Goal: Transaction & Acquisition: Purchase product/service

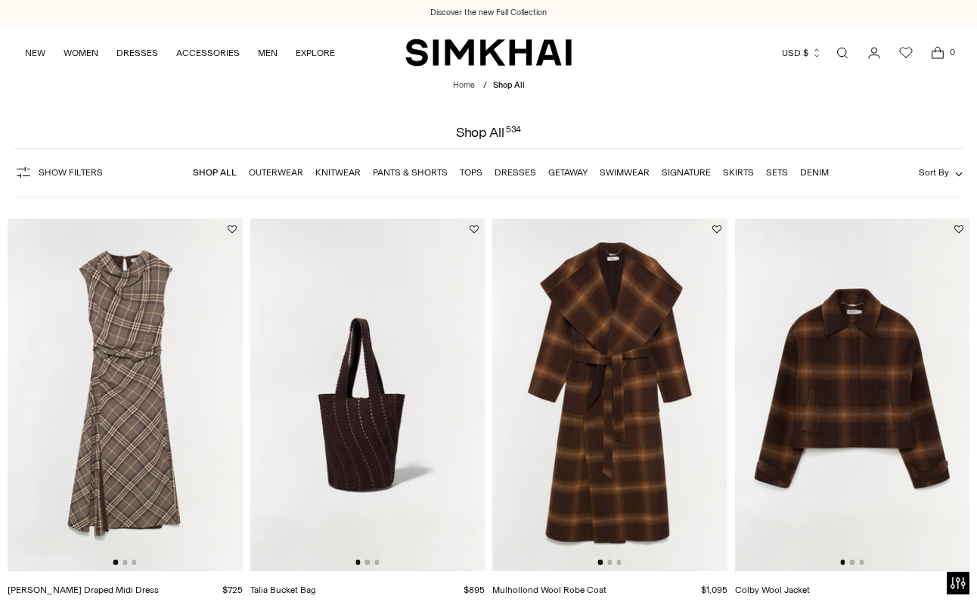
click at [514, 173] on link "Dresses" at bounding box center [516, 172] width 42 height 11
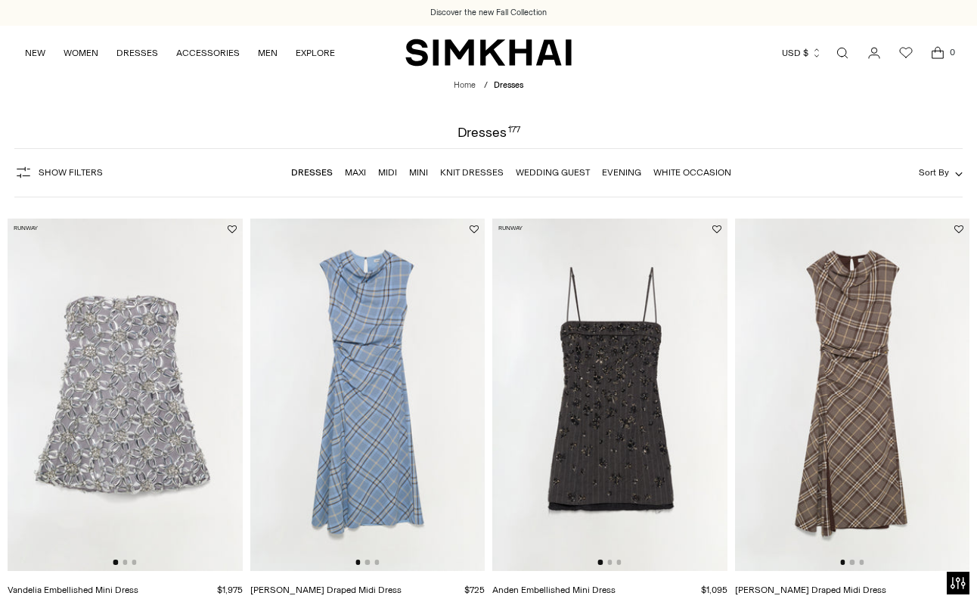
click at [419, 171] on link "Mini" at bounding box center [418, 172] width 19 height 11
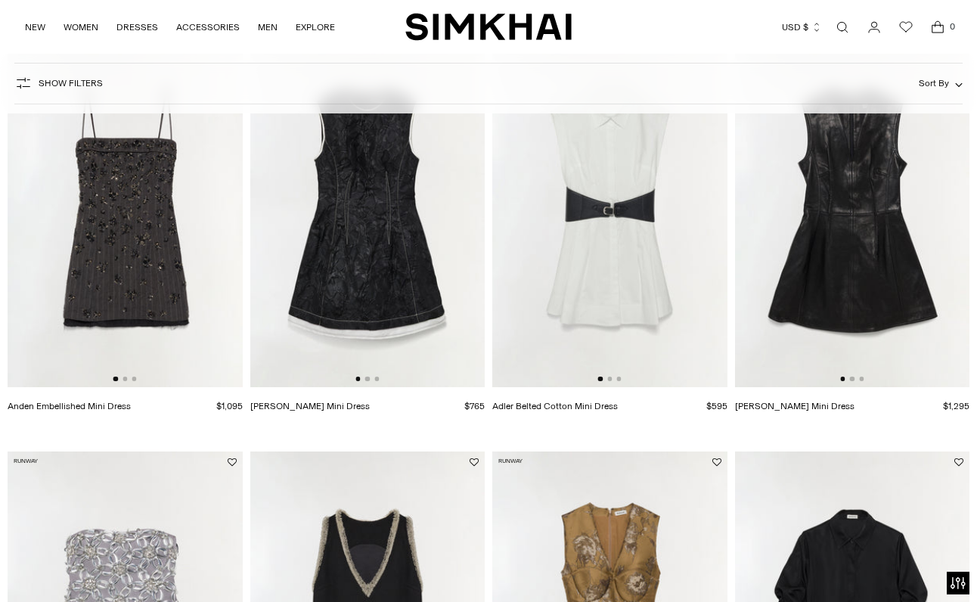
scroll to position [604, 0]
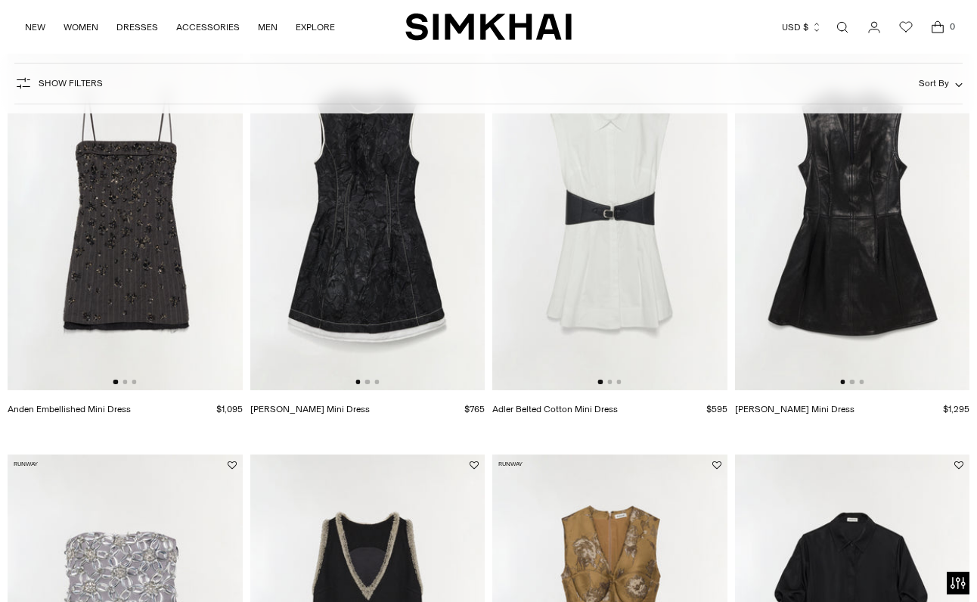
click at [98, 304] on img at bounding box center [125, 215] width 235 height 353
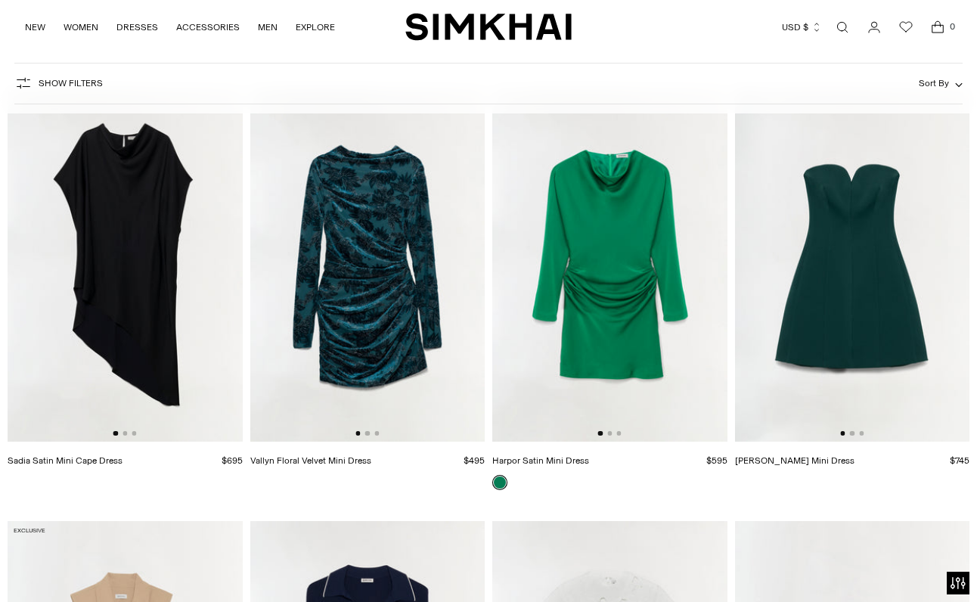
scroll to position [2642, 0]
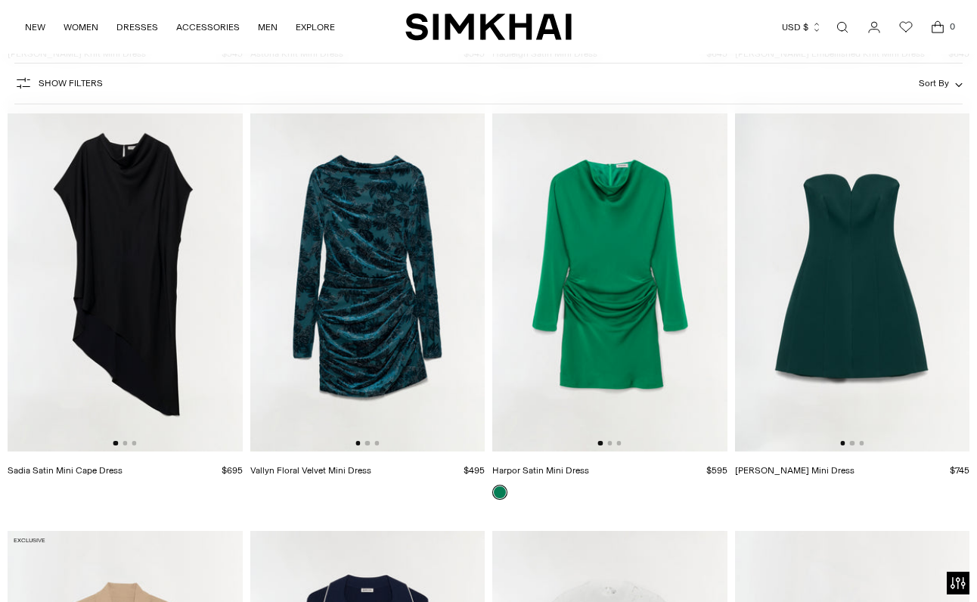
click at [354, 306] on img at bounding box center [367, 275] width 235 height 353
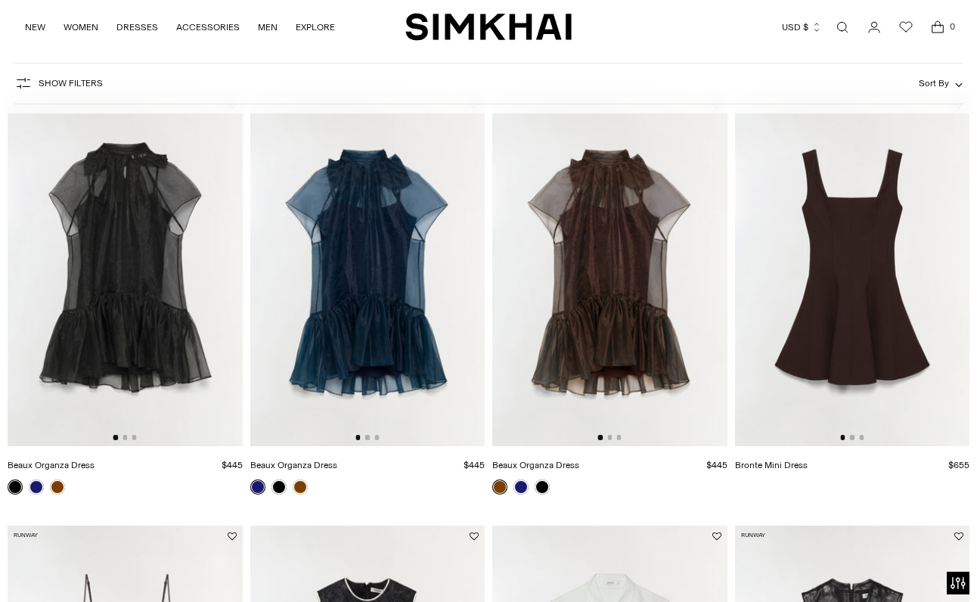
scroll to position [119, 0]
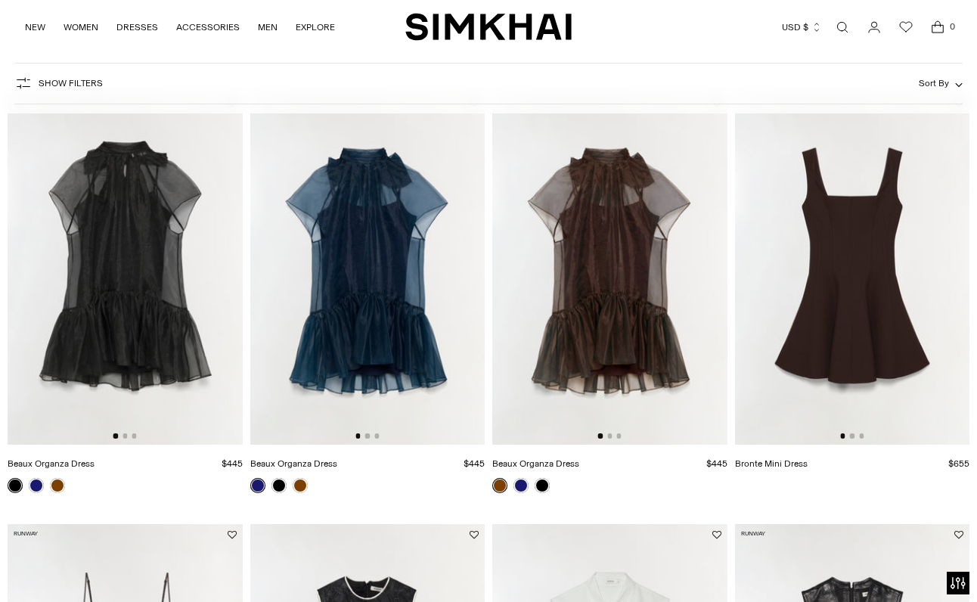
click at [129, 303] on img at bounding box center [125, 268] width 235 height 353
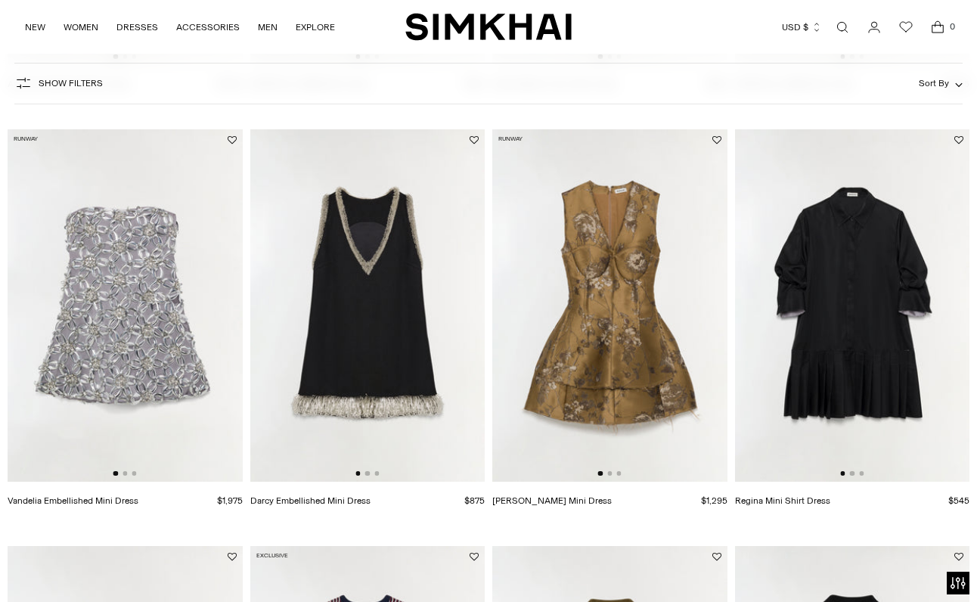
scroll to position [1047, 0]
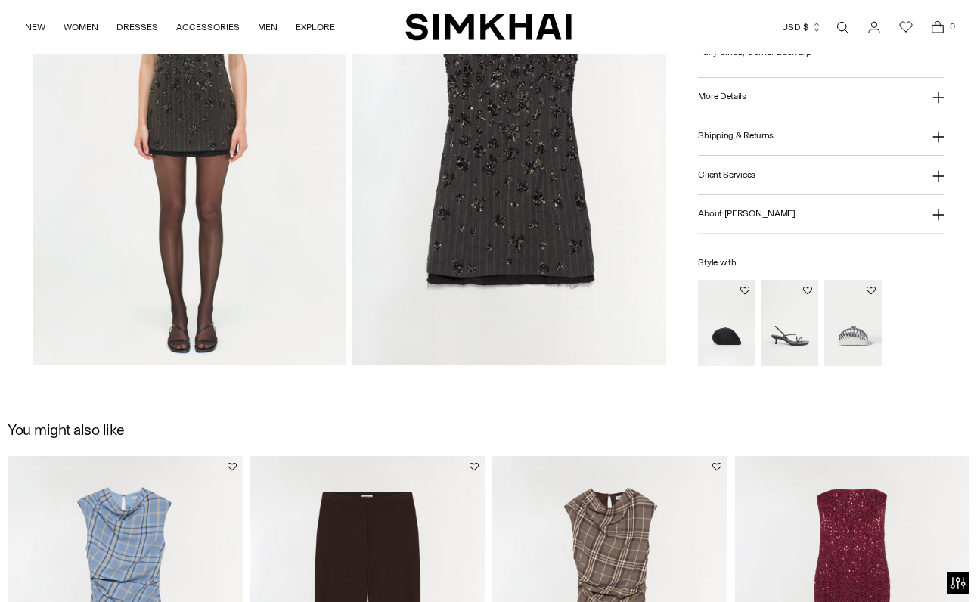
scroll to position [1160, 0]
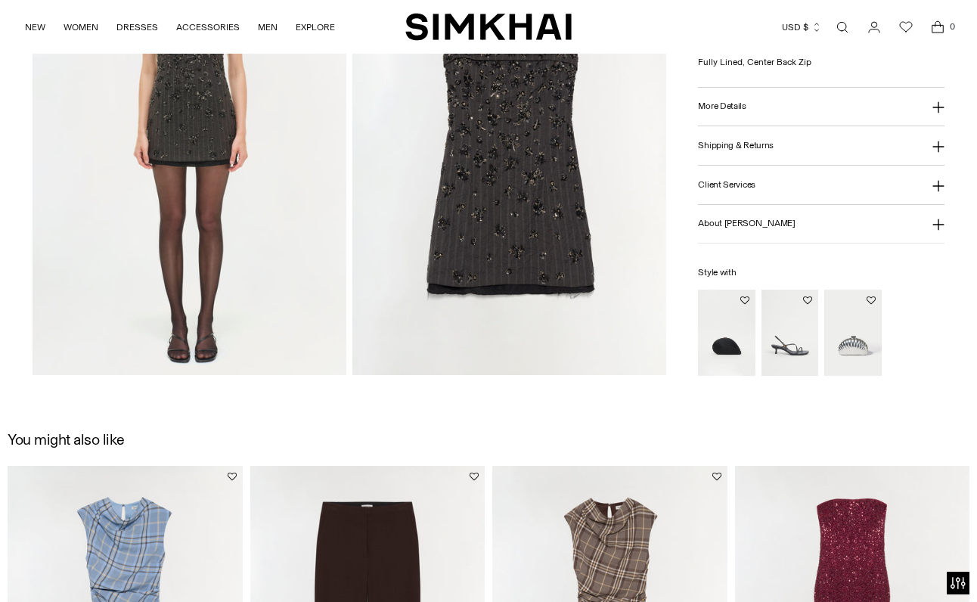
click at [200, 117] on img at bounding box center [190, 140] width 314 height 471
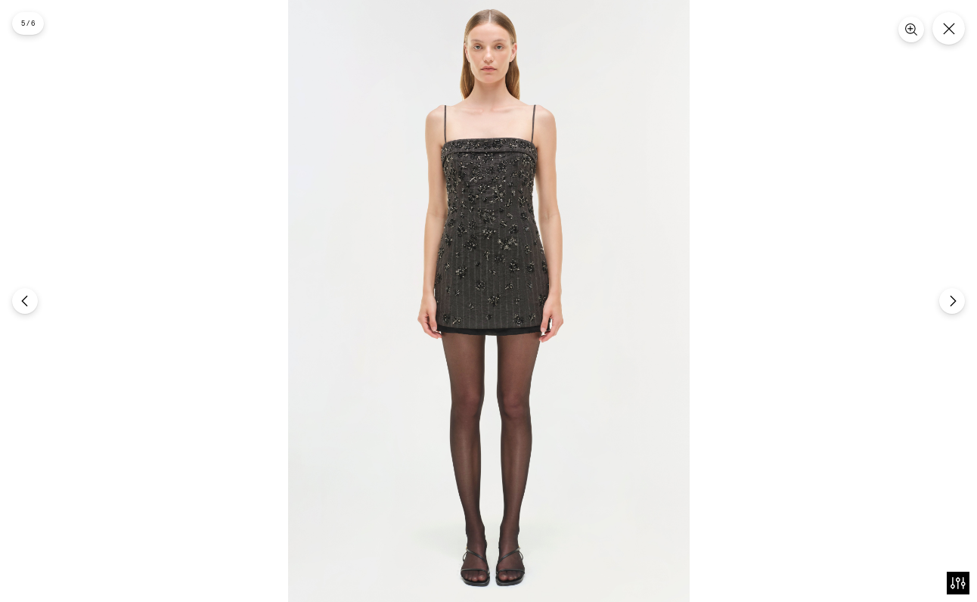
click at [469, 238] on img at bounding box center [489, 301] width 402 height 602
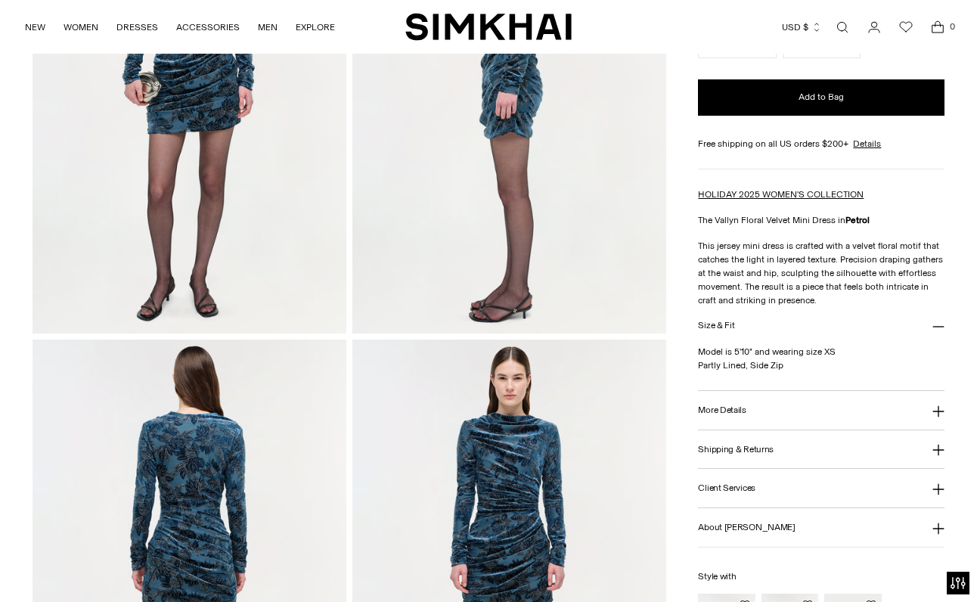
scroll to position [446, 0]
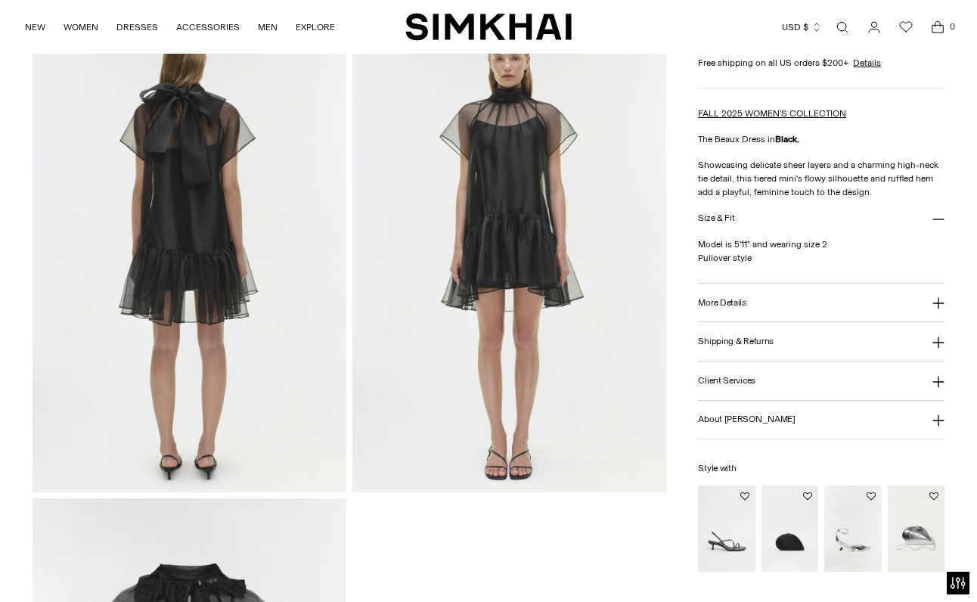
scroll to position [1049, 0]
